Goal: Navigation & Orientation: Understand site structure

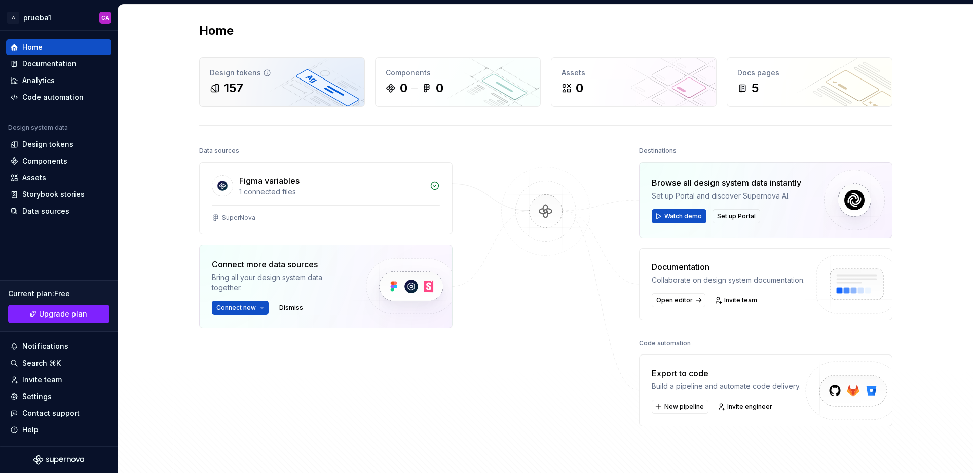
click at [302, 82] on div "157" at bounding box center [282, 88] width 144 height 16
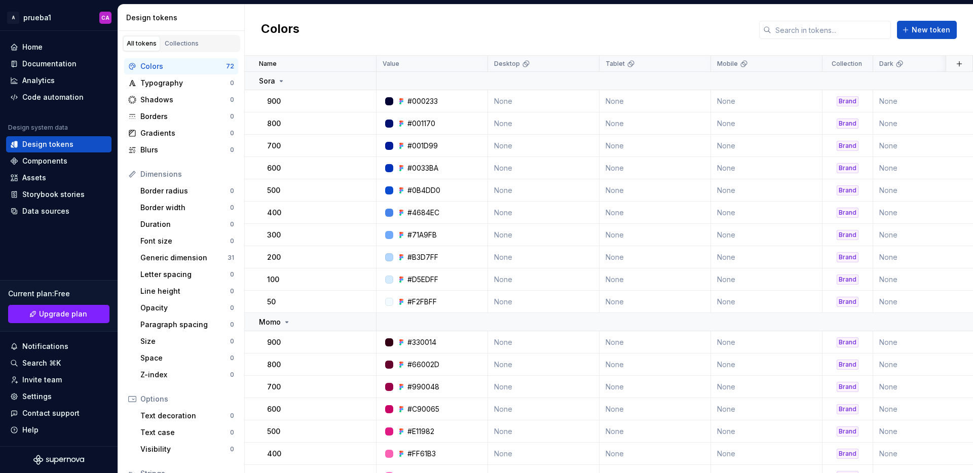
click at [201, 37] on div "All tokens Collections" at bounding box center [181, 43] width 118 height 17
click at [190, 42] on div "Collections" at bounding box center [182, 44] width 34 height 8
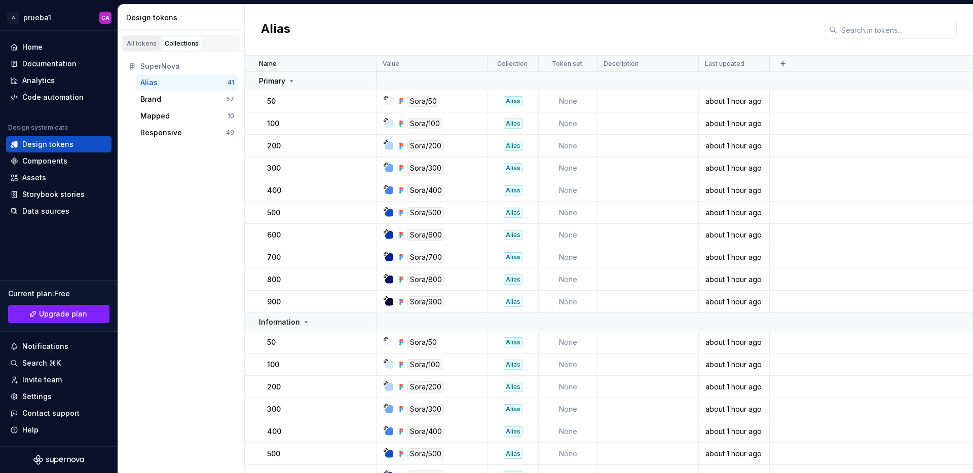
click at [139, 46] on div "All tokens" at bounding box center [142, 44] width 30 height 8
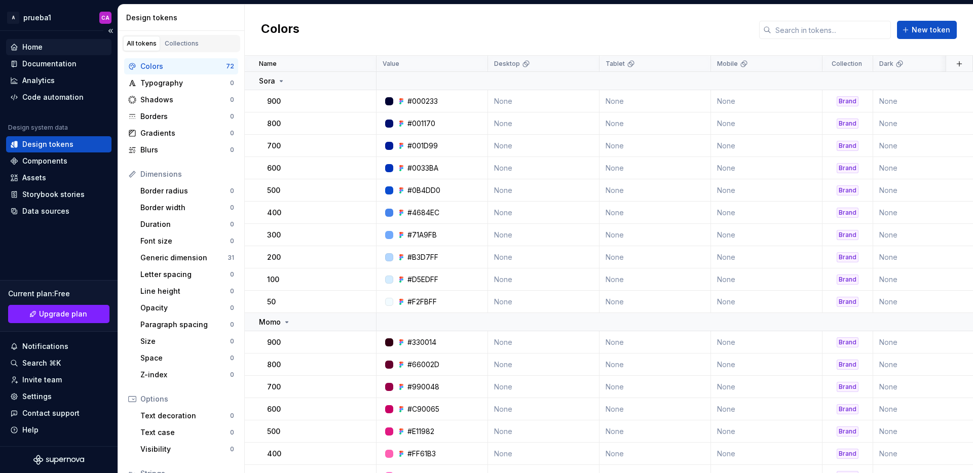
click at [22, 50] on div "Home" at bounding box center [32, 47] width 20 height 10
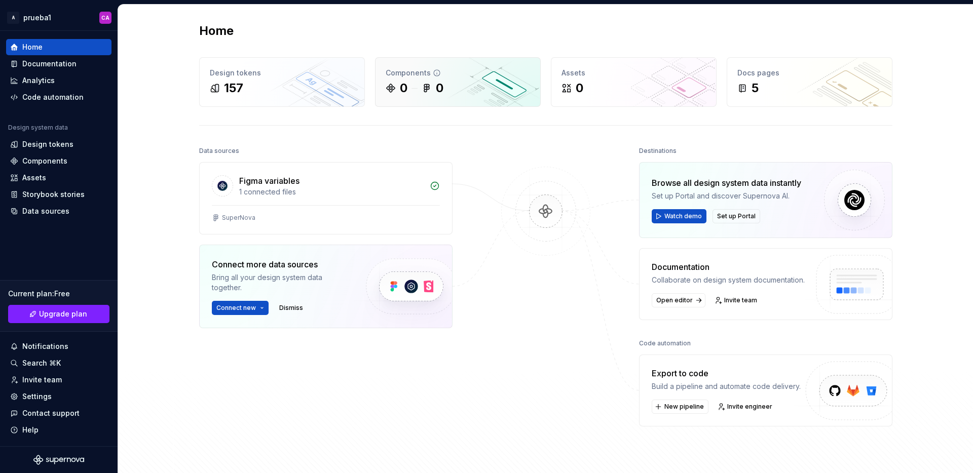
click at [501, 89] on div "0 0" at bounding box center [458, 88] width 144 height 16
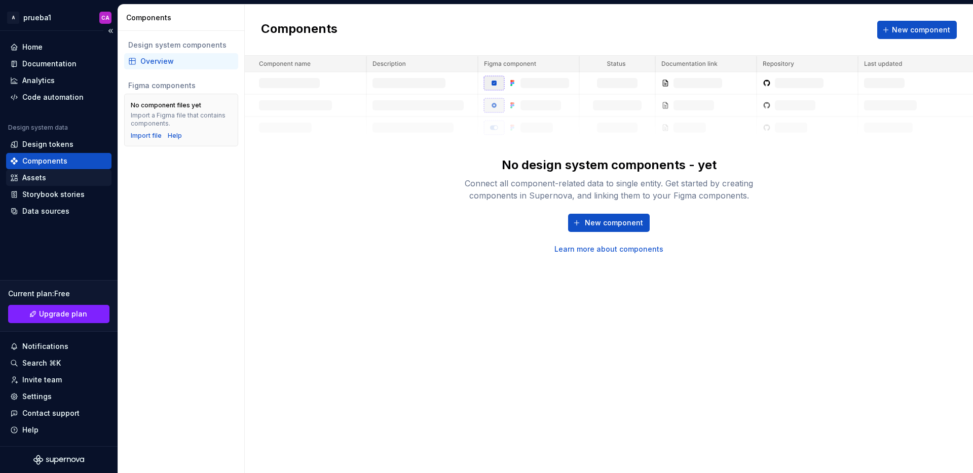
click at [40, 178] on div "Assets" at bounding box center [34, 178] width 24 height 10
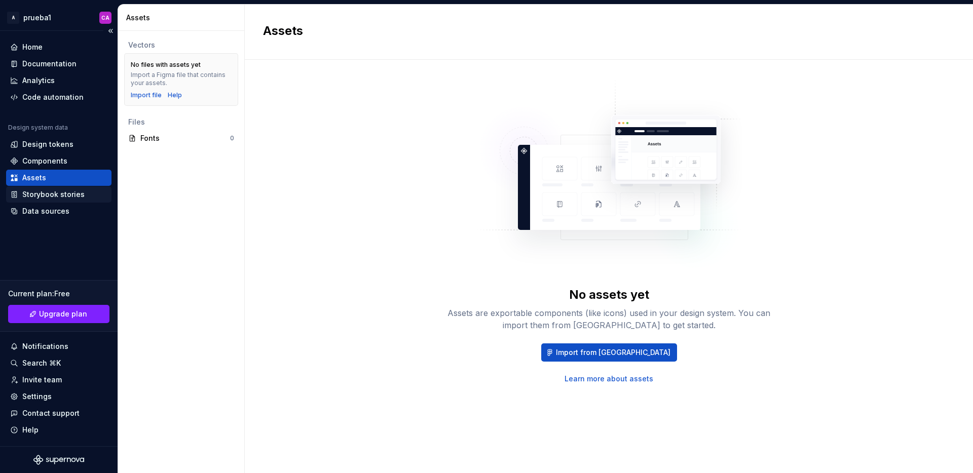
click at [58, 197] on div "Storybook stories" at bounding box center [53, 195] width 62 height 10
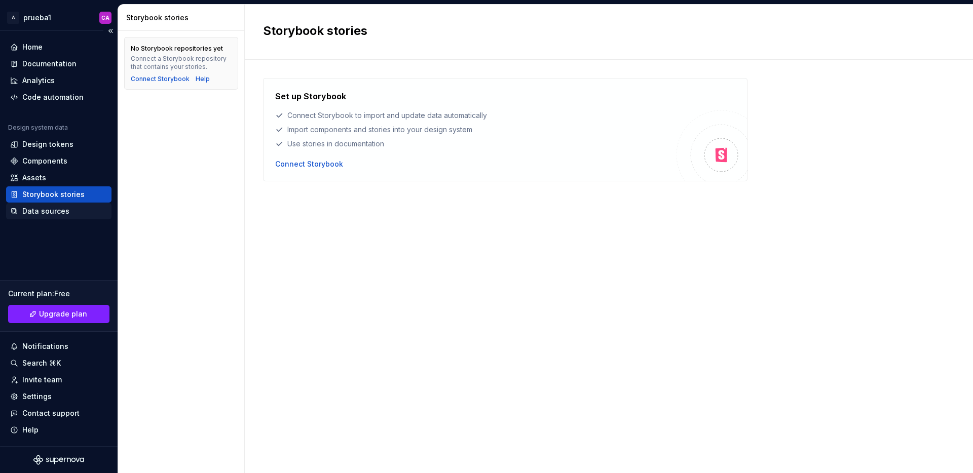
click at [53, 211] on div "Data sources" at bounding box center [45, 211] width 47 height 10
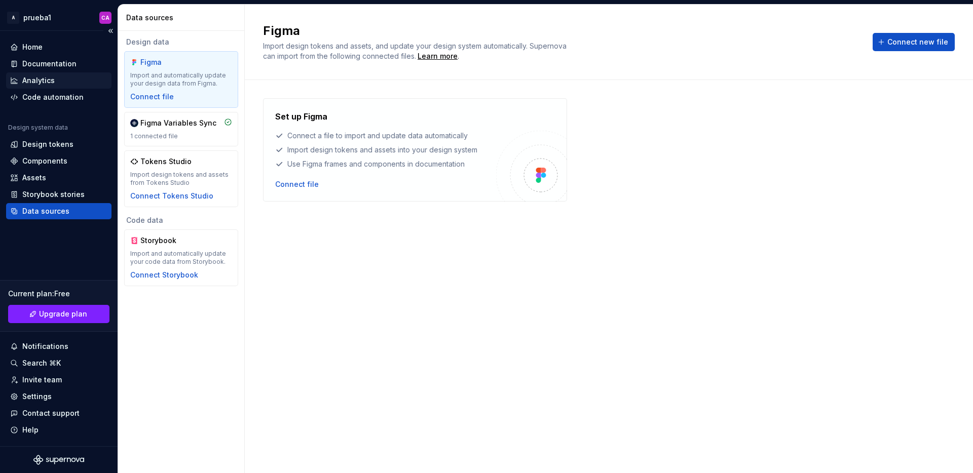
click at [42, 81] on div "Analytics" at bounding box center [38, 81] width 32 height 10
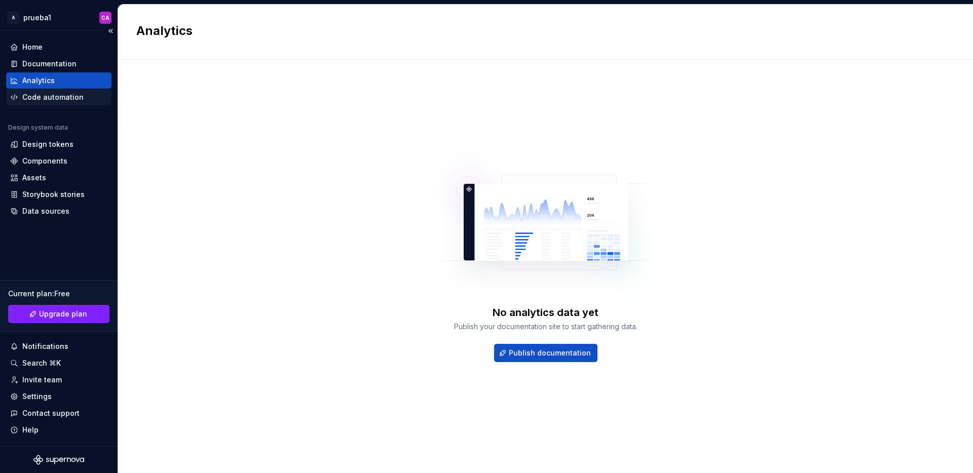
click at [43, 98] on div "Code automation" at bounding box center [52, 97] width 61 height 10
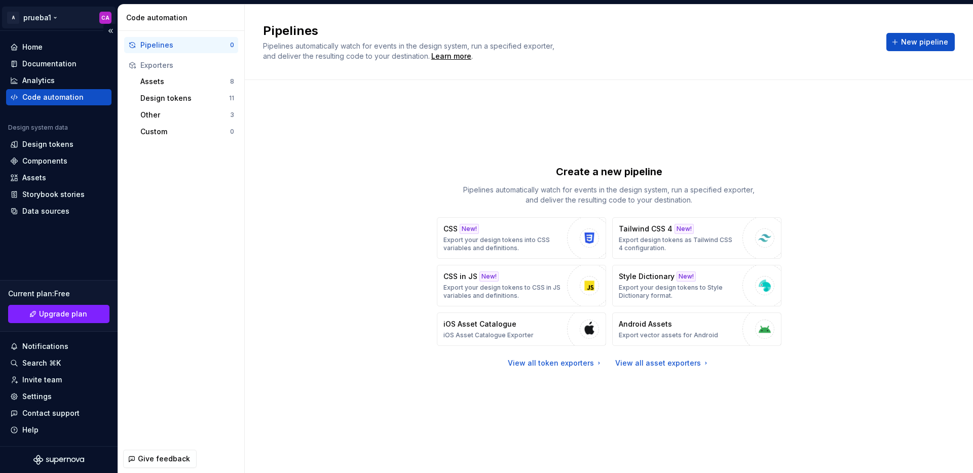
click at [36, 23] on html "A prueba1 CA Home Documentation Analytics Code automation Design system data De…" at bounding box center [486, 236] width 973 height 473
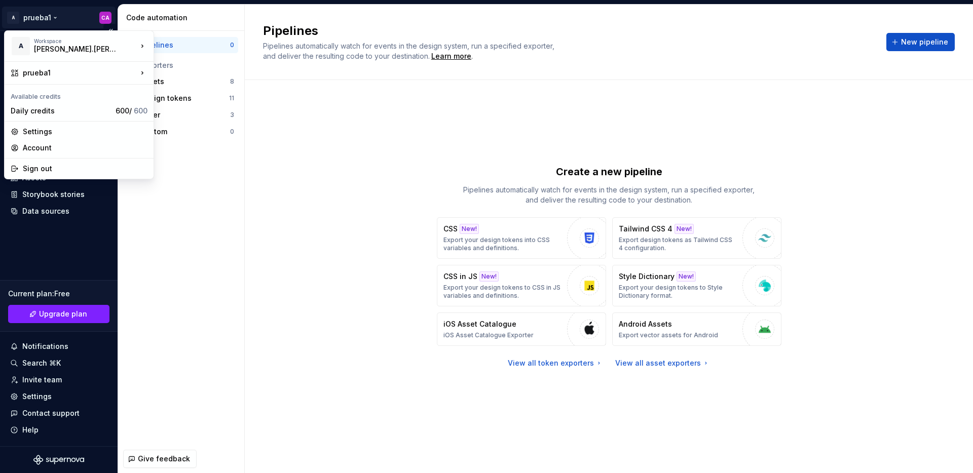
click at [44, 16] on html "A prueba1 CA Home Documentation Analytics Code automation Design system data De…" at bounding box center [486, 236] width 973 height 473
click at [105, 20] on html "A prueba1 CA Home Documentation Analytics Code automation Design system data De…" at bounding box center [486, 236] width 973 height 473
click at [324, 130] on html "A prueba1 CA Home Documentation Analytics Code automation Design system data De…" at bounding box center [486, 236] width 973 height 473
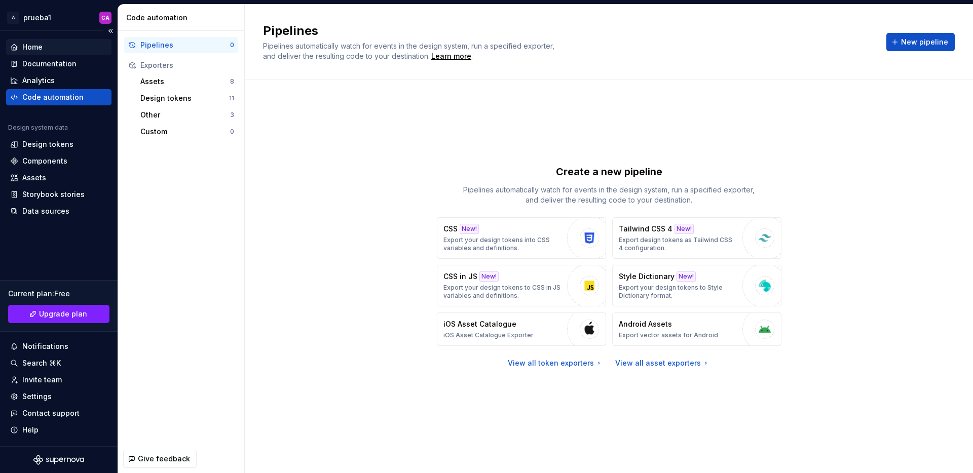
click at [31, 46] on div "Home" at bounding box center [32, 47] width 20 height 10
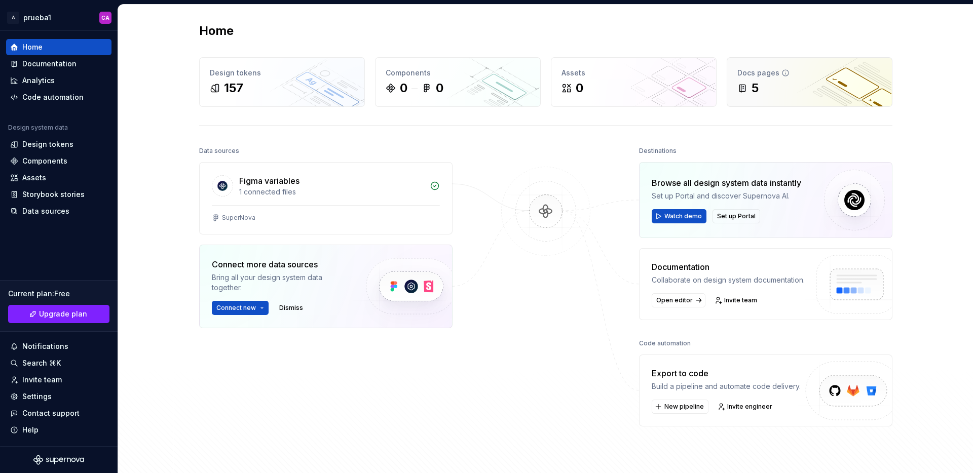
click at [794, 87] on div "5" at bounding box center [809, 88] width 144 height 16
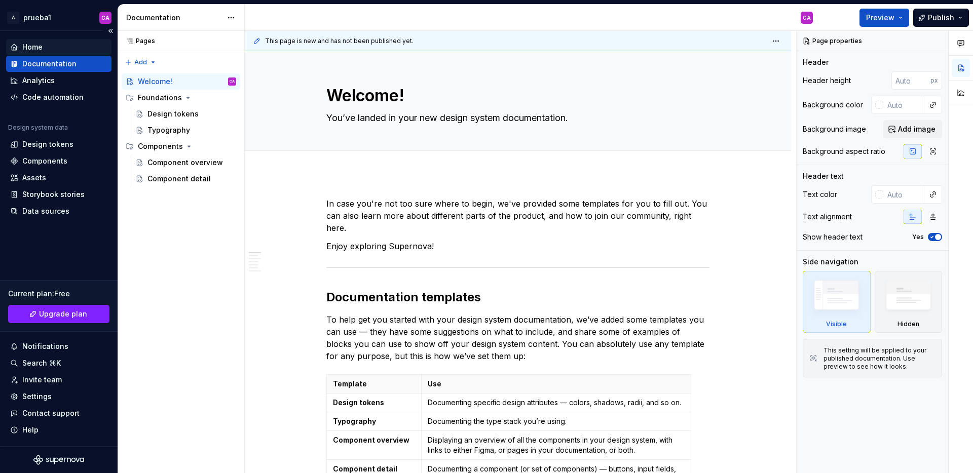
click at [30, 49] on div "Home" at bounding box center [32, 47] width 20 height 10
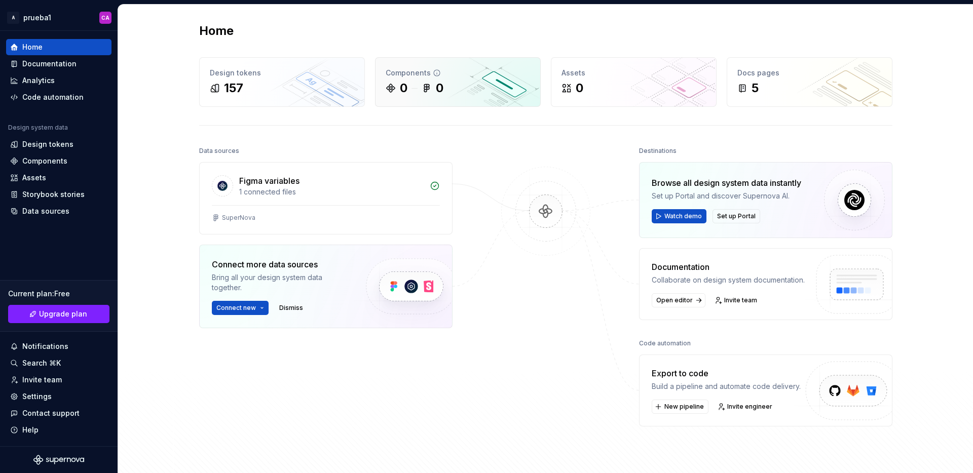
click at [474, 76] on div "Components" at bounding box center [458, 73] width 144 height 10
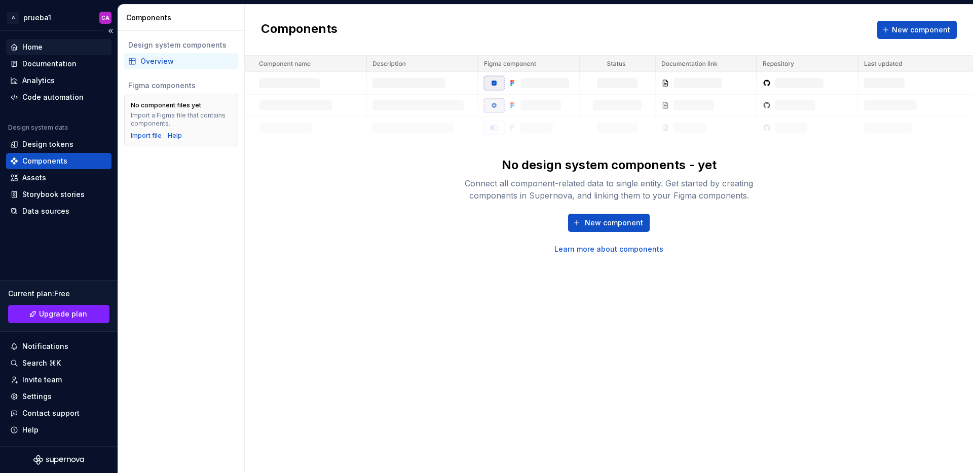
click at [33, 49] on div "Home" at bounding box center [32, 47] width 20 height 10
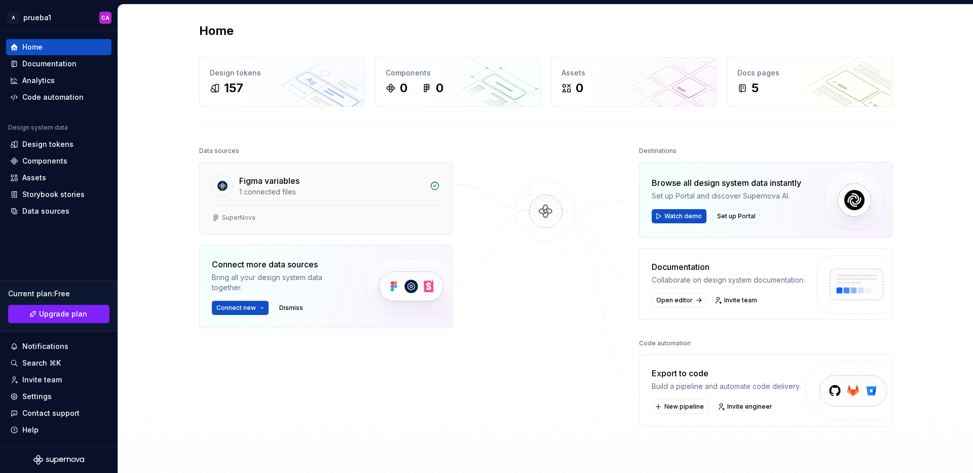
click at [388, 188] on div "1 connected files" at bounding box center [331, 192] width 184 height 10
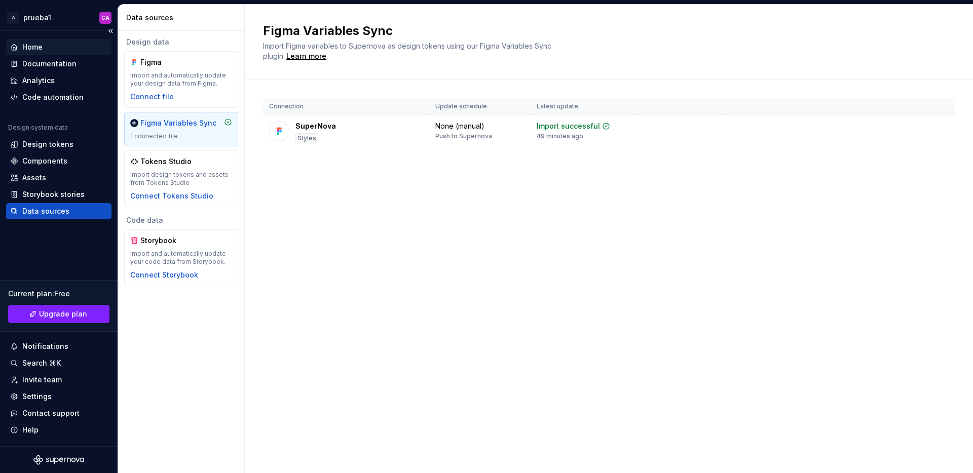
click at [44, 49] on div "Home" at bounding box center [58, 47] width 97 height 10
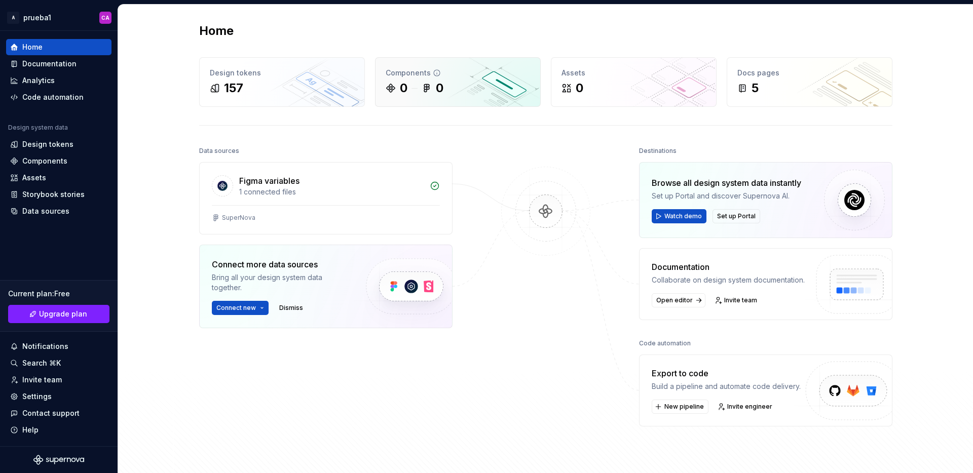
click at [429, 89] on div "0" at bounding box center [433, 88] width 22 height 16
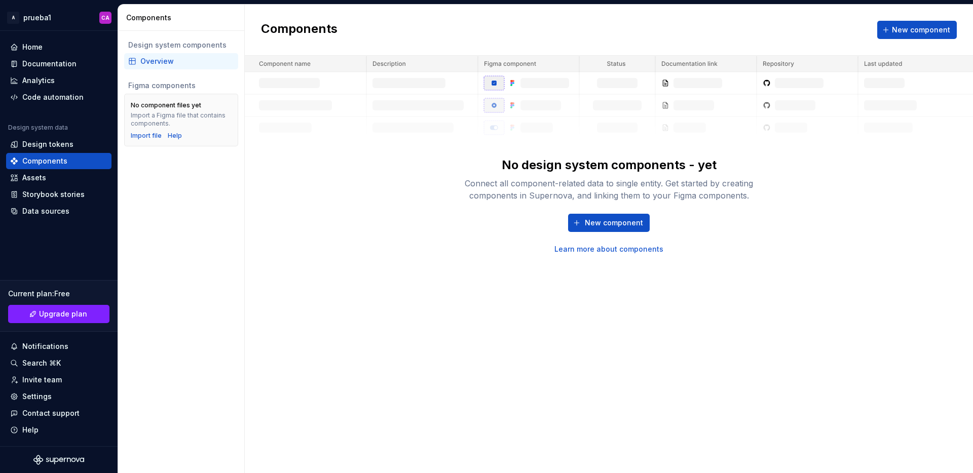
click at [674, 100] on img at bounding box center [609, 97] width 728 height 83
click at [923, 30] on span "New component" at bounding box center [921, 30] width 58 height 10
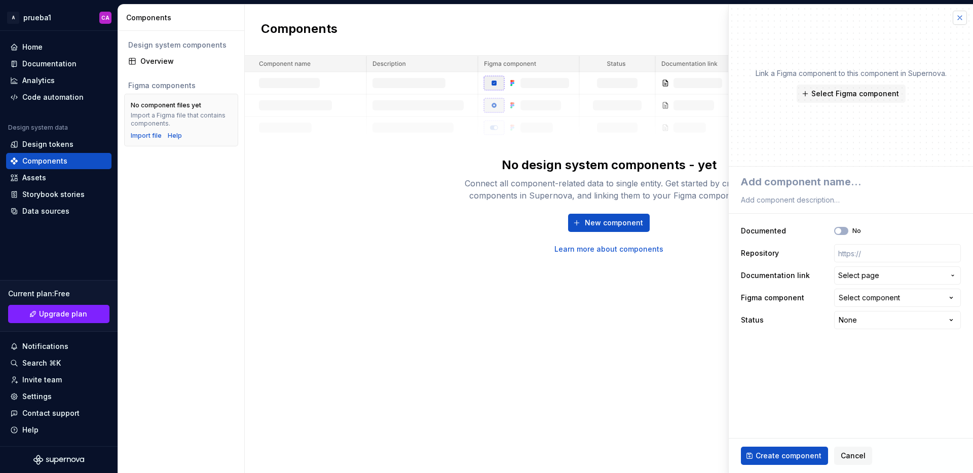
click at [959, 19] on button "button" at bounding box center [960, 18] width 14 height 14
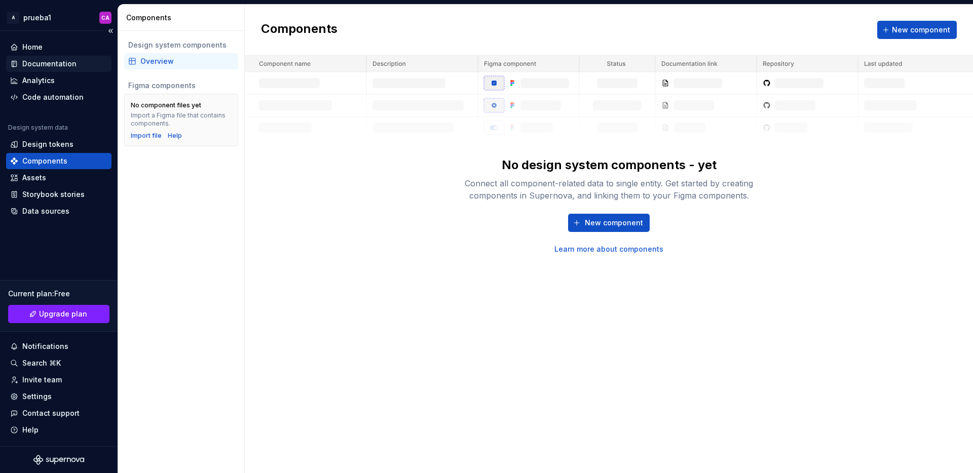
click at [76, 64] on div "Documentation" at bounding box center [58, 64] width 97 height 10
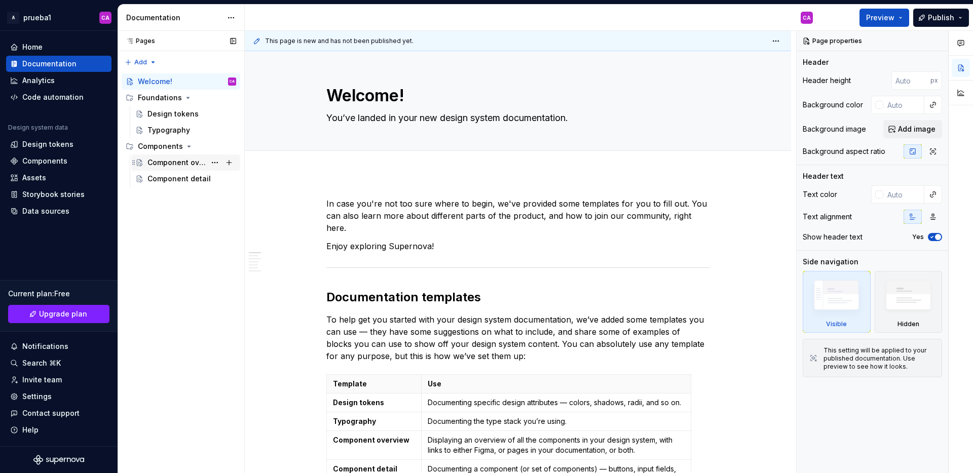
click at [178, 168] on div "Component overview" at bounding box center [191, 163] width 89 height 14
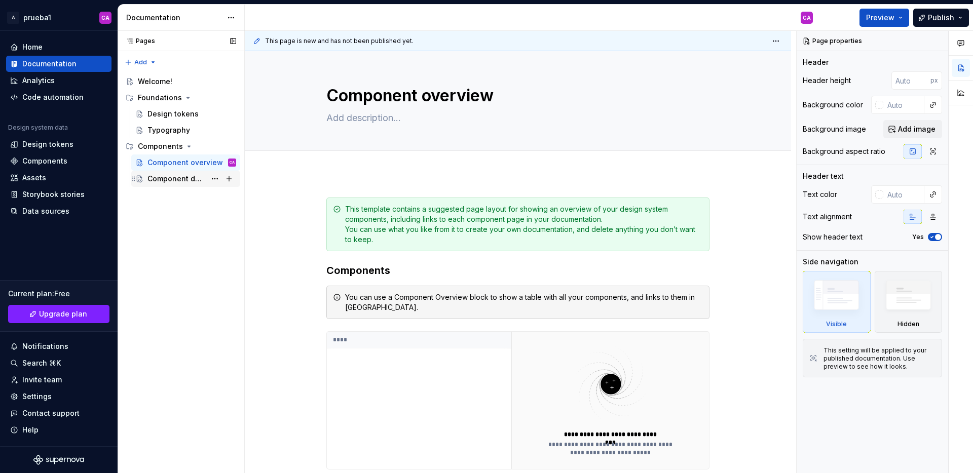
click at [186, 181] on div "Component detail" at bounding box center [176, 179] width 58 height 10
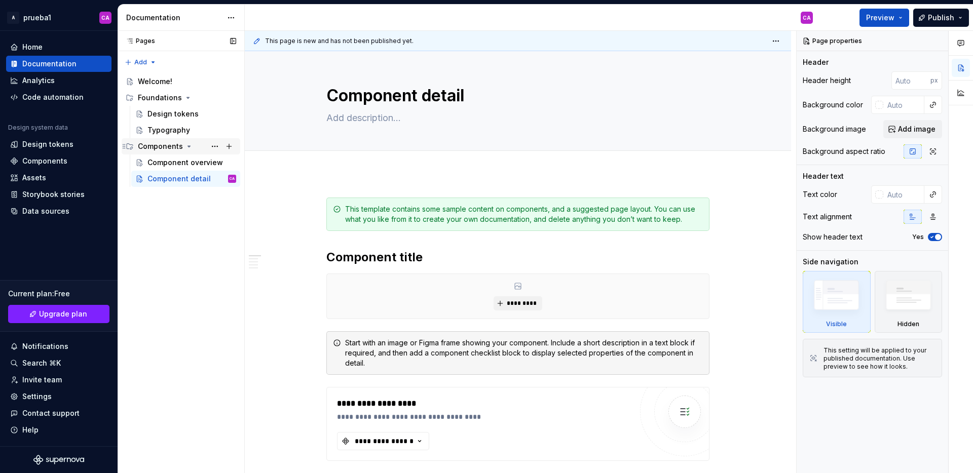
click at [182, 148] on div "Components" at bounding box center [187, 146] width 98 height 14
click at [185, 148] on icon "Page tree" at bounding box center [189, 146] width 8 height 8
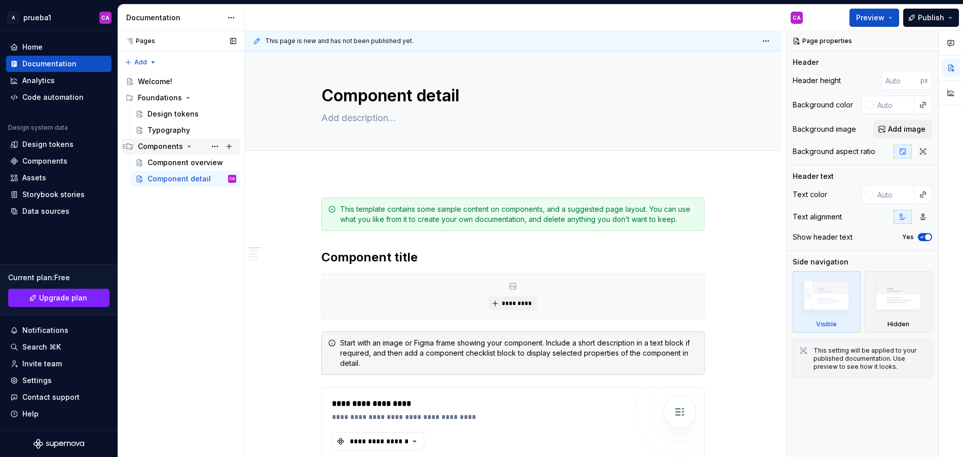
click at [164, 147] on div "Components" at bounding box center [160, 146] width 45 height 10
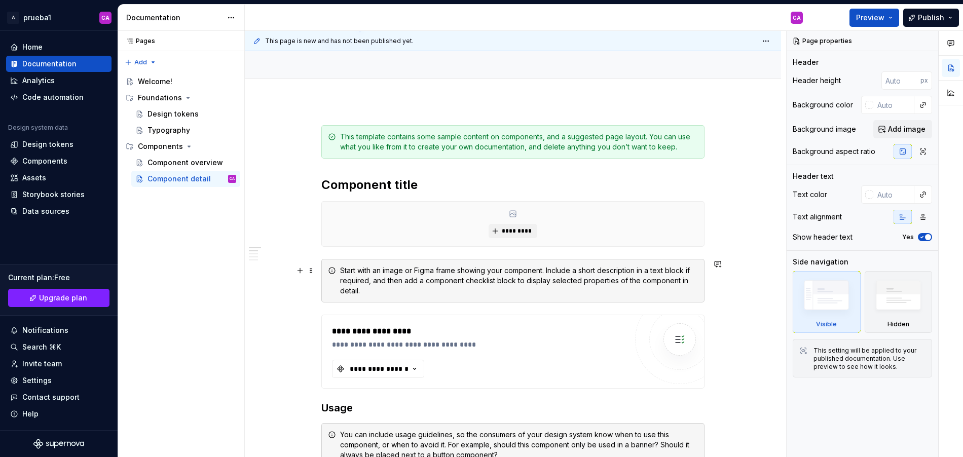
scroll to position [109, 0]
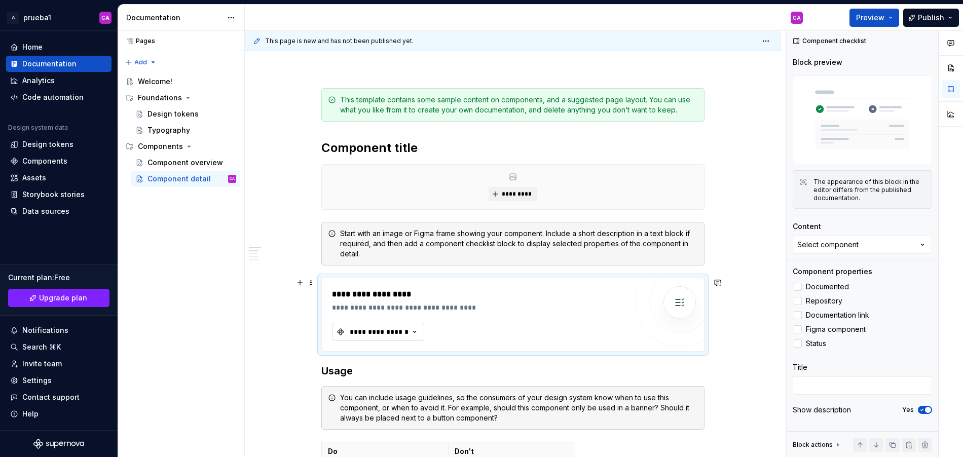
click at [414, 333] on icon "button" at bounding box center [414, 332] width 10 height 10
click at [236, 300] on div "Pages Pages Add Accessibility guide for tree Page tree. Navigate the tree with …" at bounding box center [181, 244] width 127 height 427
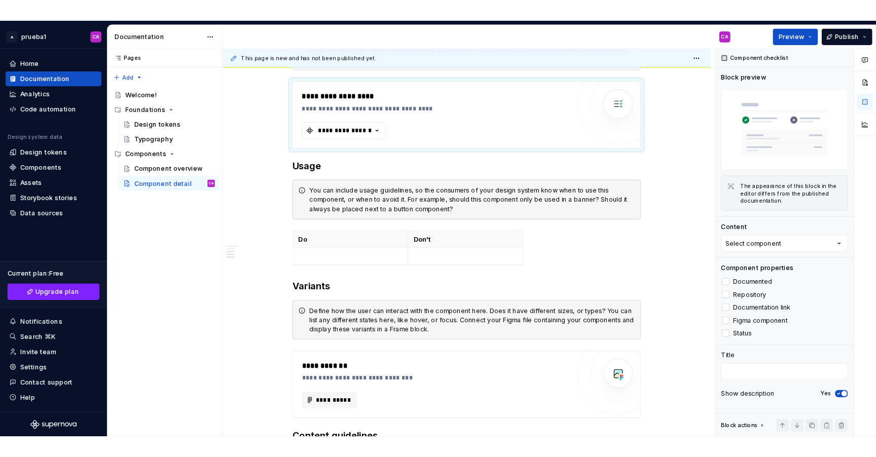
scroll to position [0, 0]
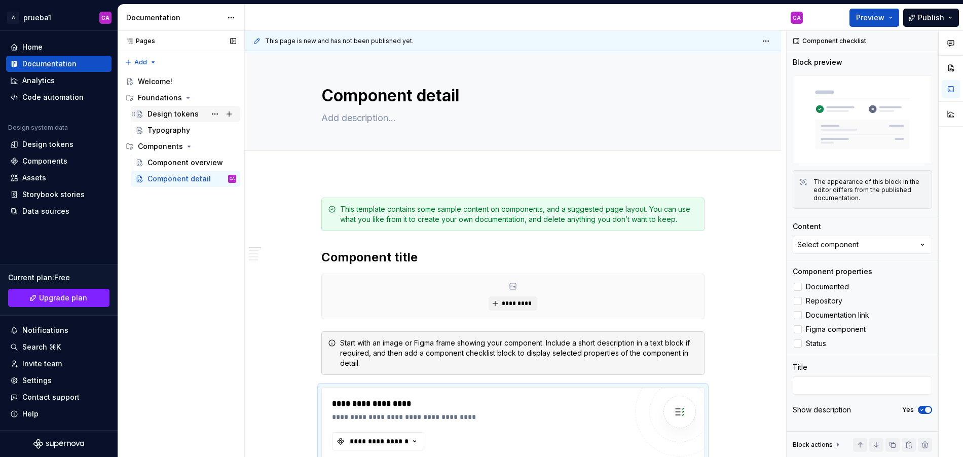
click at [160, 108] on div "Design tokens" at bounding box center [191, 114] width 89 height 14
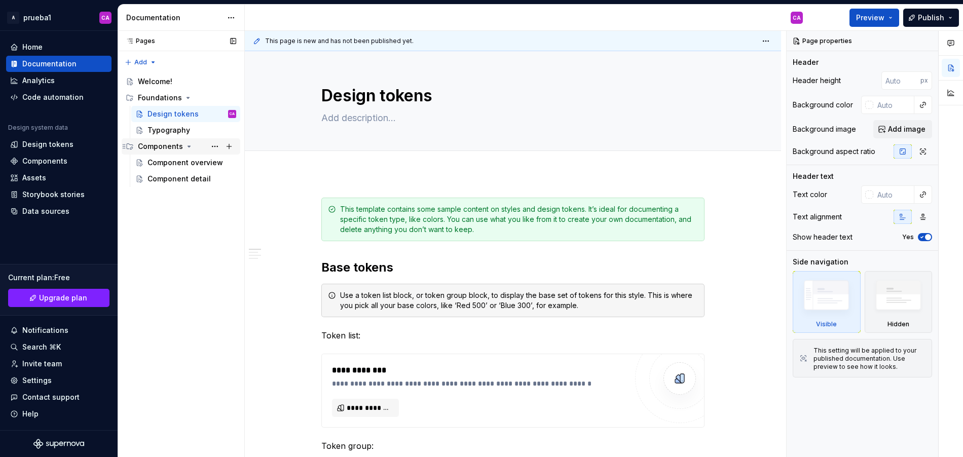
click at [166, 142] on div "Components" at bounding box center [160, 146] width 45 height 10
click at [162, 146] on div "Components" at bounding box center [160, 146] width 45 height 10
click at [171, 163] on div "Component overview" at bounding box center [176, 163] width 58 height 10
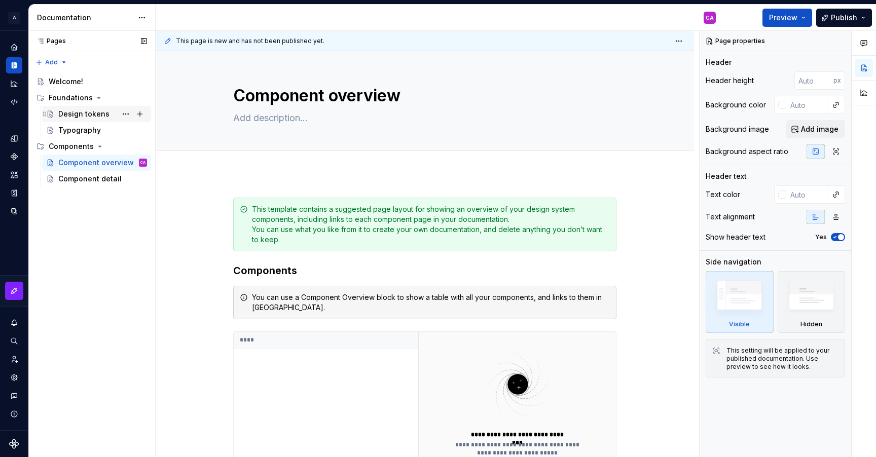
click at [69, 116] on div "Design tokens" at bounding box center [83, 114] width 51 height 10
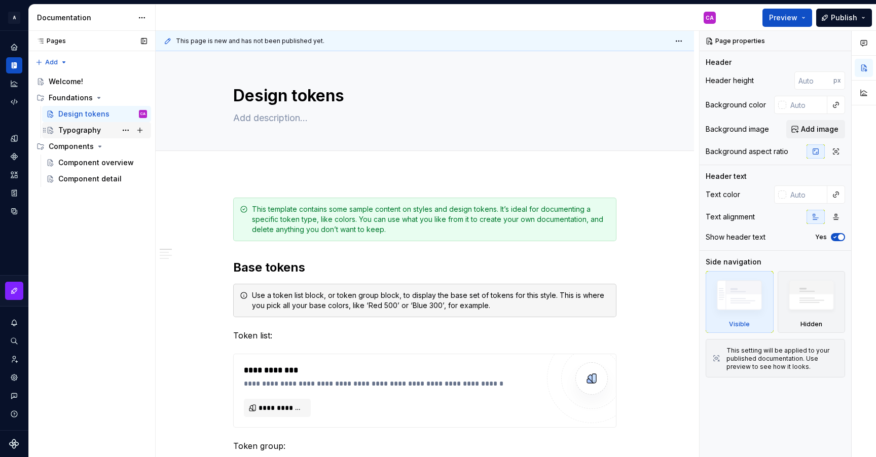
click at [67, 134] on div "Typography" at bounding box center [79, 130] width 43 height 10
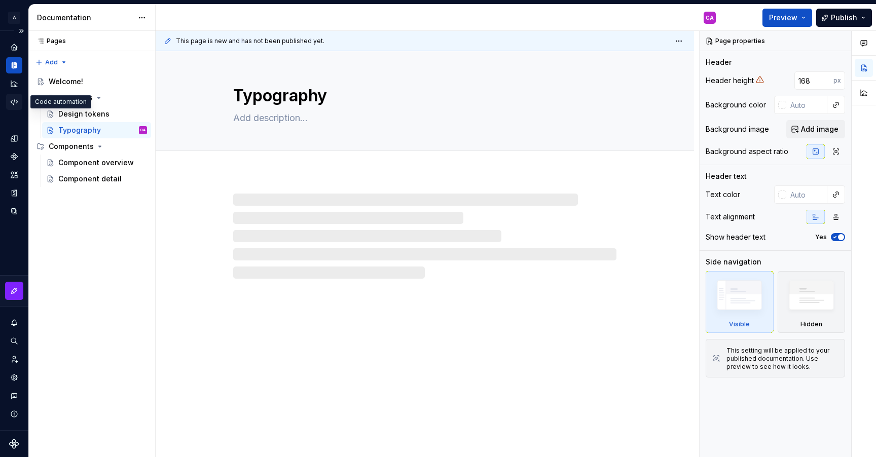
type textarea "*"
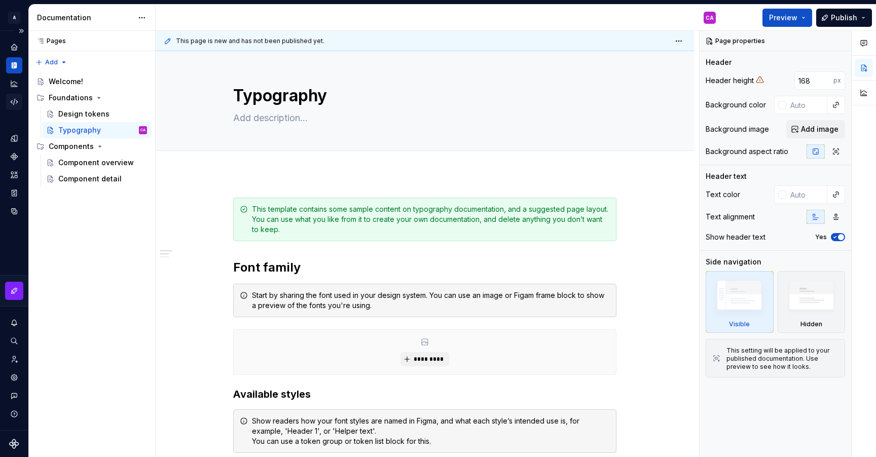
click at [14, 107] on div "Code automation" at bounding box center [14, 102] width 16 height 16
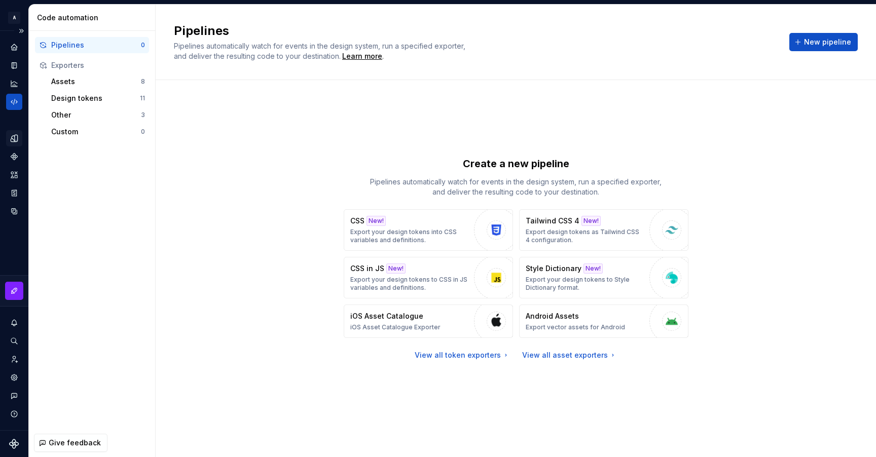
click at [14, 141] on icon "Design tokens" at bounding box center [14, 138] width 7 height 7
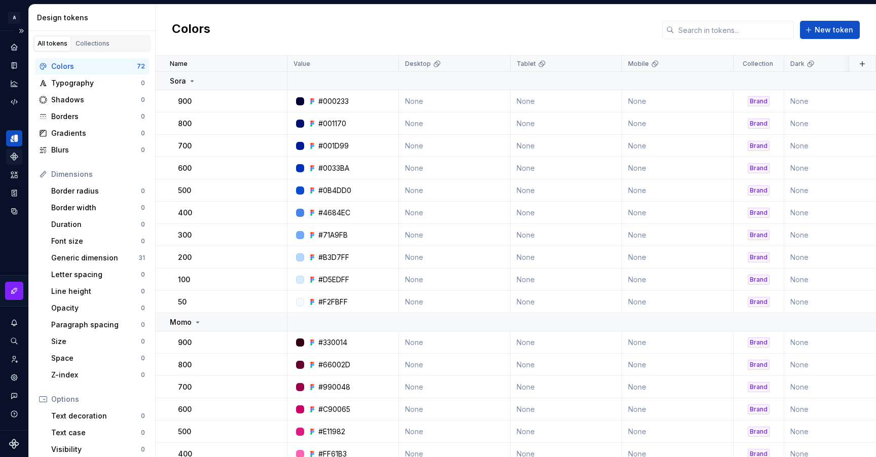
click at [14, 156] on icon "Components" at bounding box center [14, 156] width 9 height 9
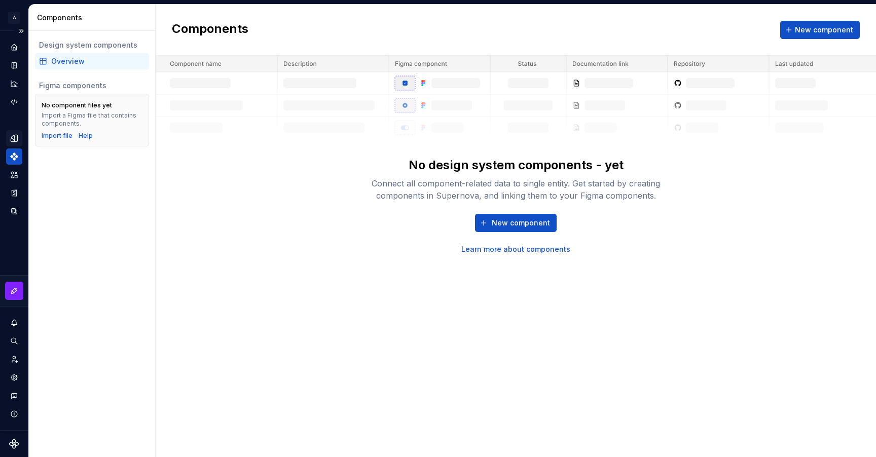
click at [10, 142] on icon "Design tokens" at bounding box center [14, 138] width 9 height 9
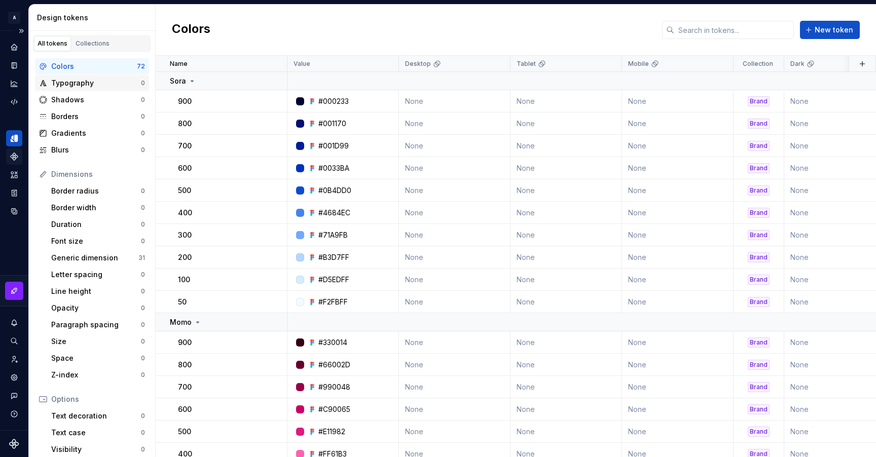
click at [92, 88] on div "Typography 0" at bounding box center [92, 83] width 114 height 16
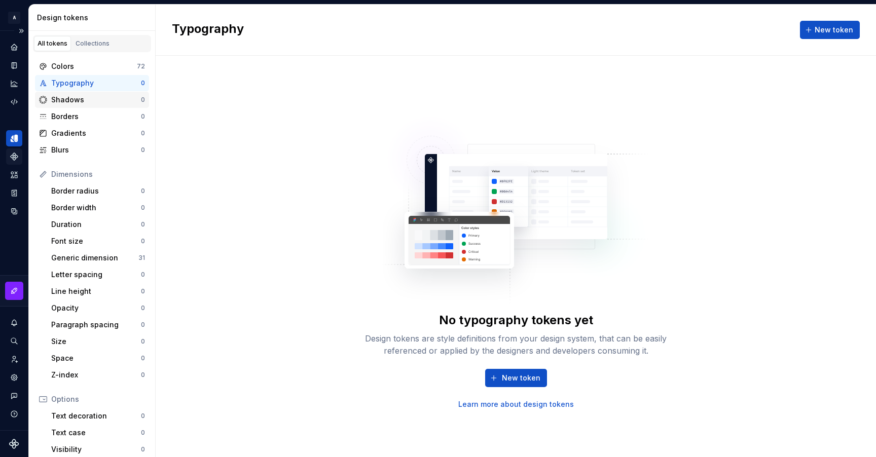
click at [84, 101] on div "Shadows" at bounding box center [96, 100] width 90 height 10
click at [71, 117] on div "Borders" at bounding box center [96, 116] width 90 height 10
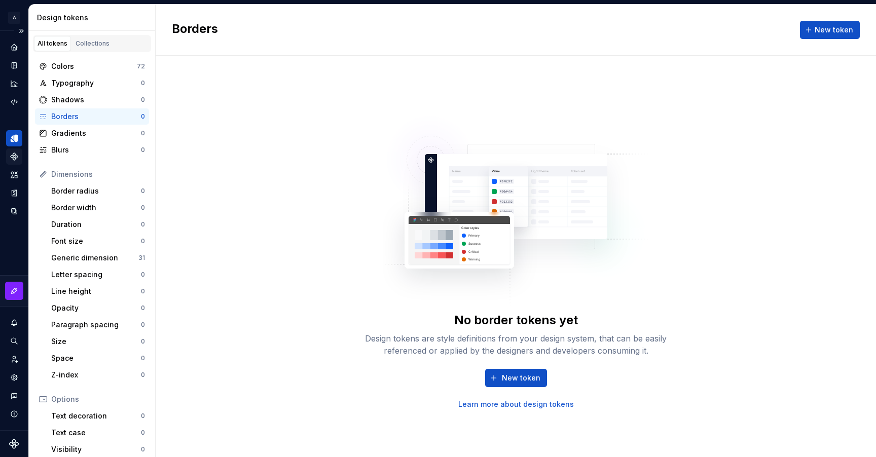
click at [17, 158] on icon "Components" at bounding box center [14, 156] width 9 height 9
